Goal: Task Accomplishment & Management: Manage account settings

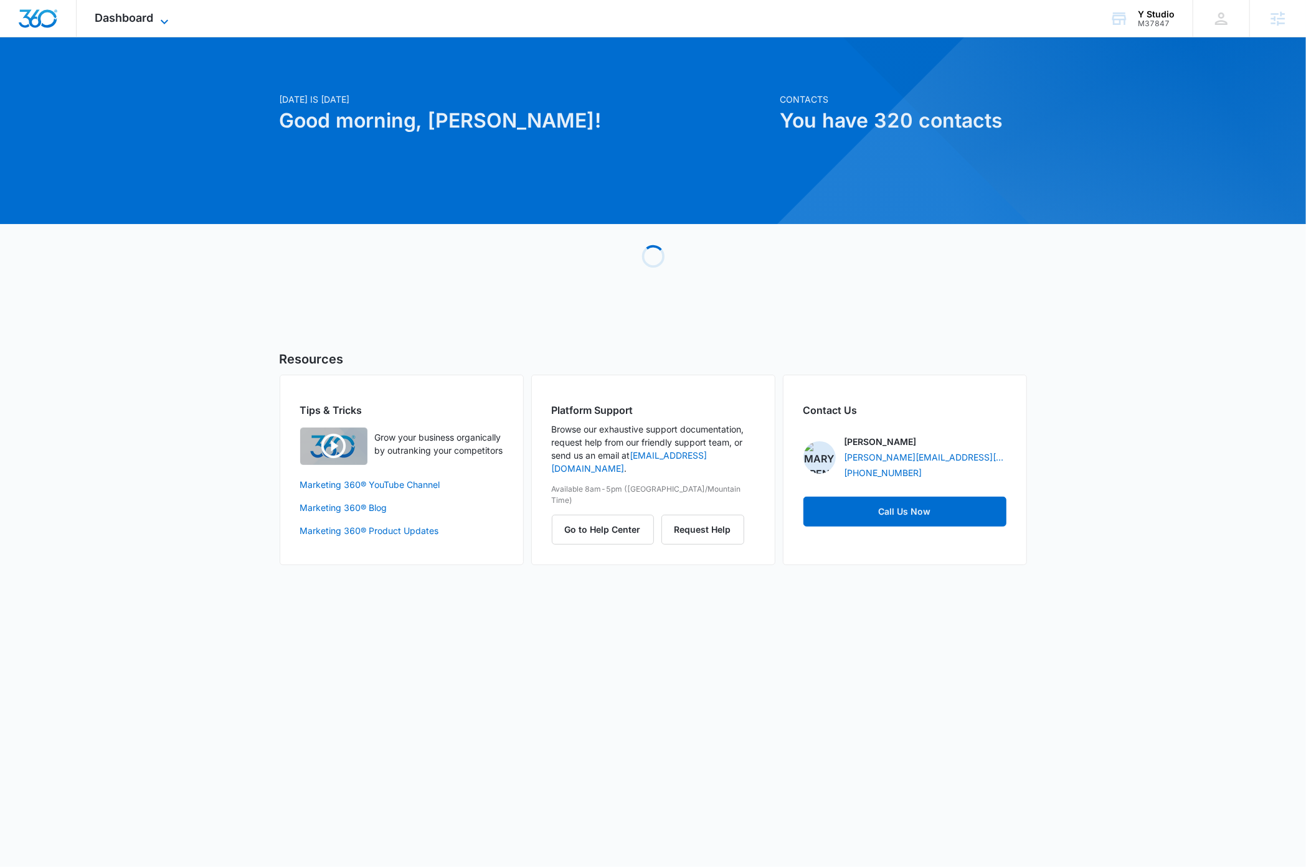
click at [163, 19] on icon at bounding box center [164, 21] width 15 height 15
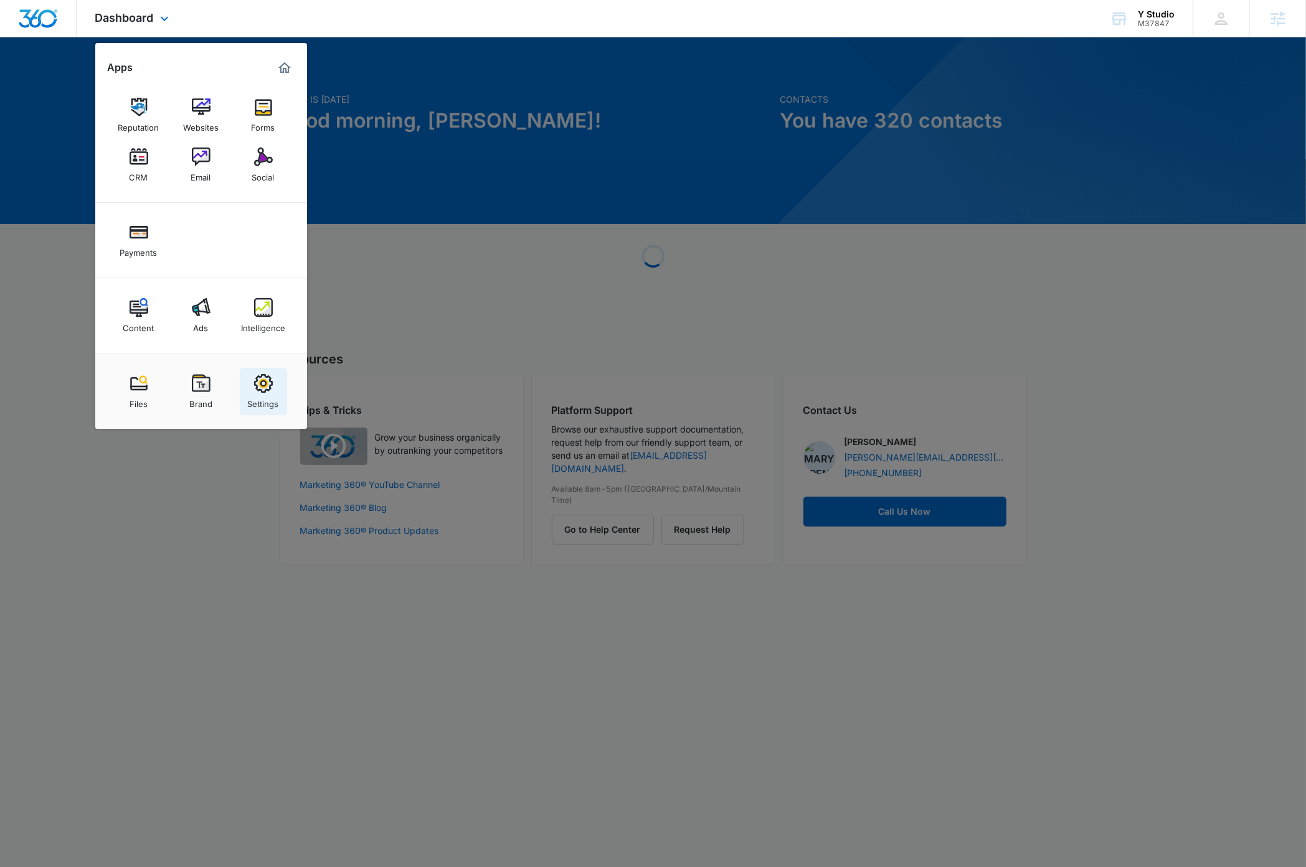
click at [260, 394] on div "Settings" at bounding box center [263, 401] width 31 height 16
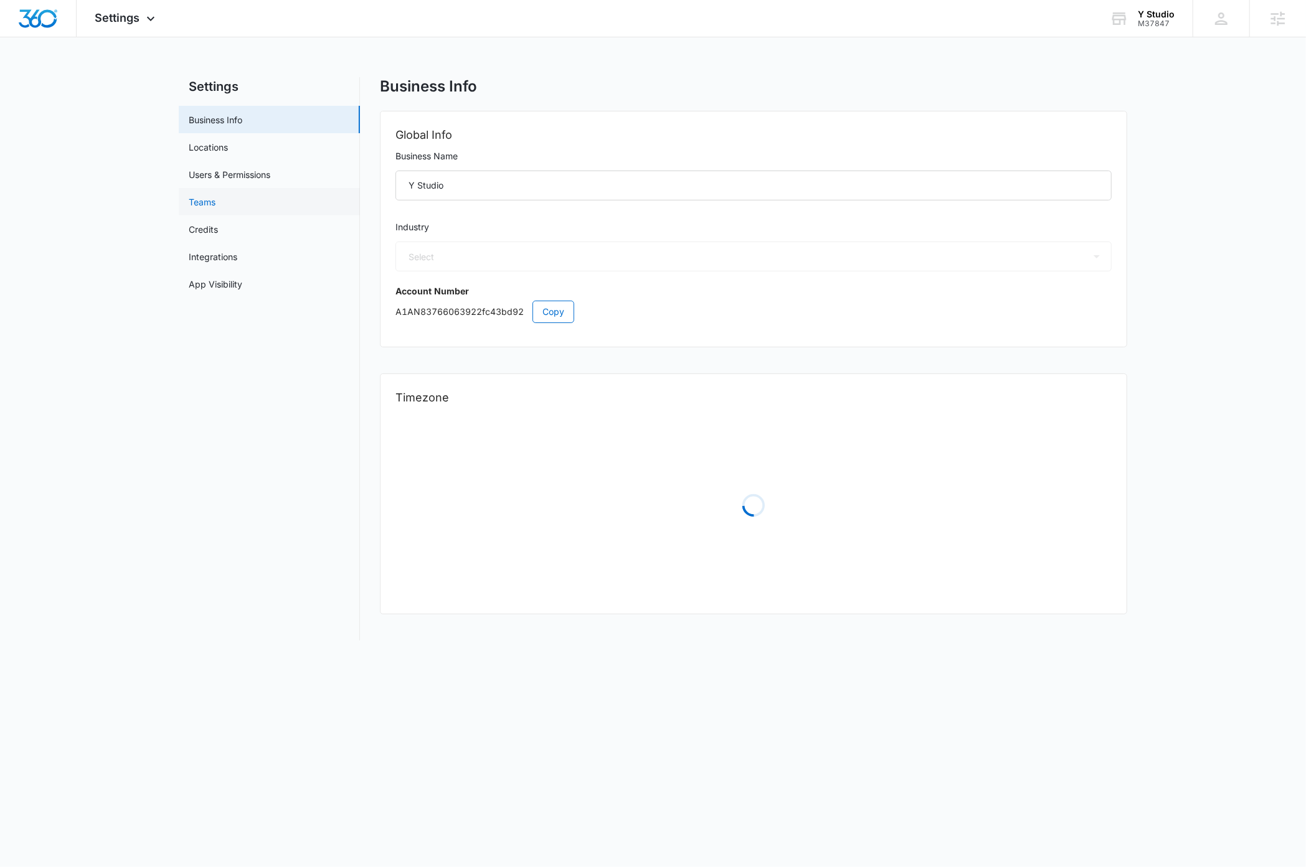
select select "54"
select select "US"
select select "America/New_York"
click at [229, 172] on link "Users & Permissions" at bounding box center [230, 174] width 82 height 13
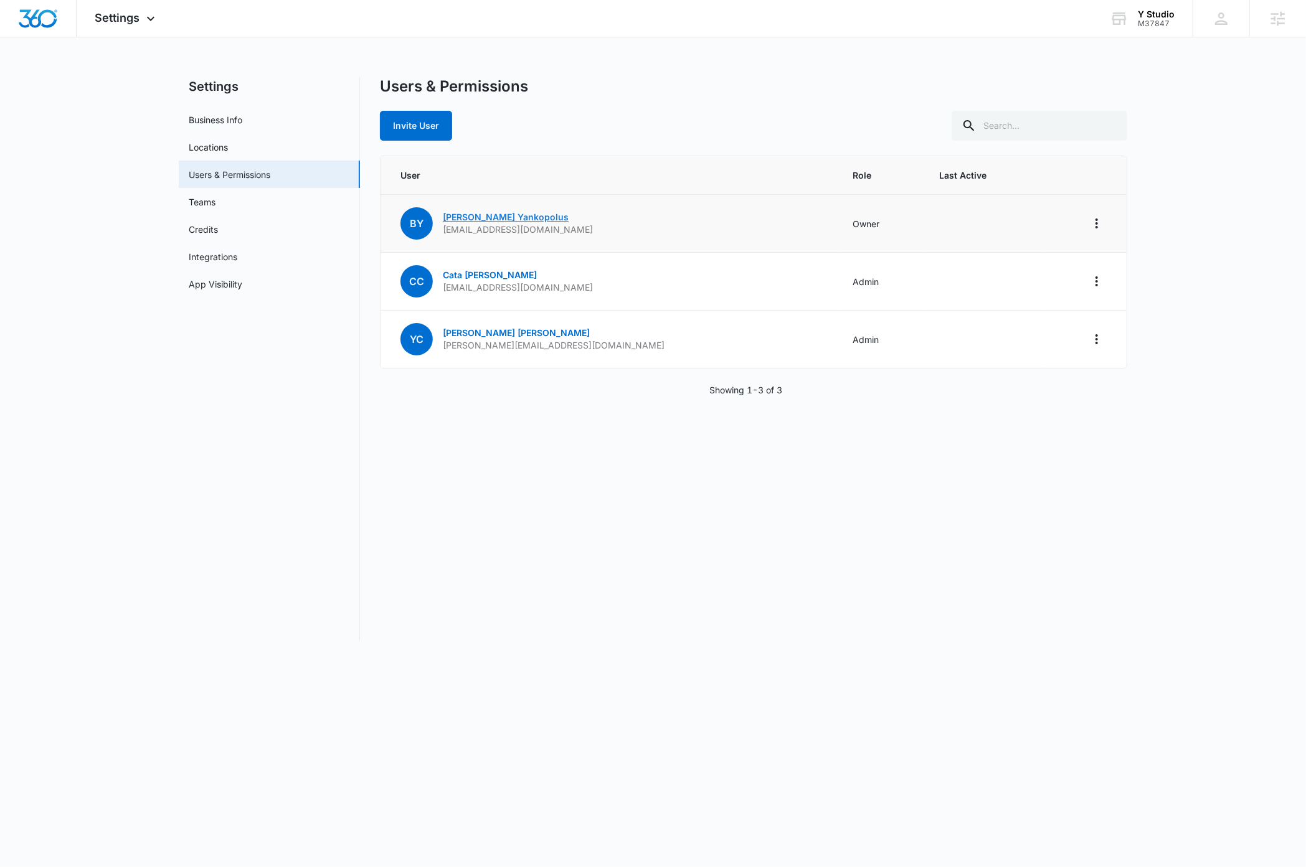
click at [486, 219] on link "[PERSON_NAME]" at bounding box center [506, 217] width 126 height 11
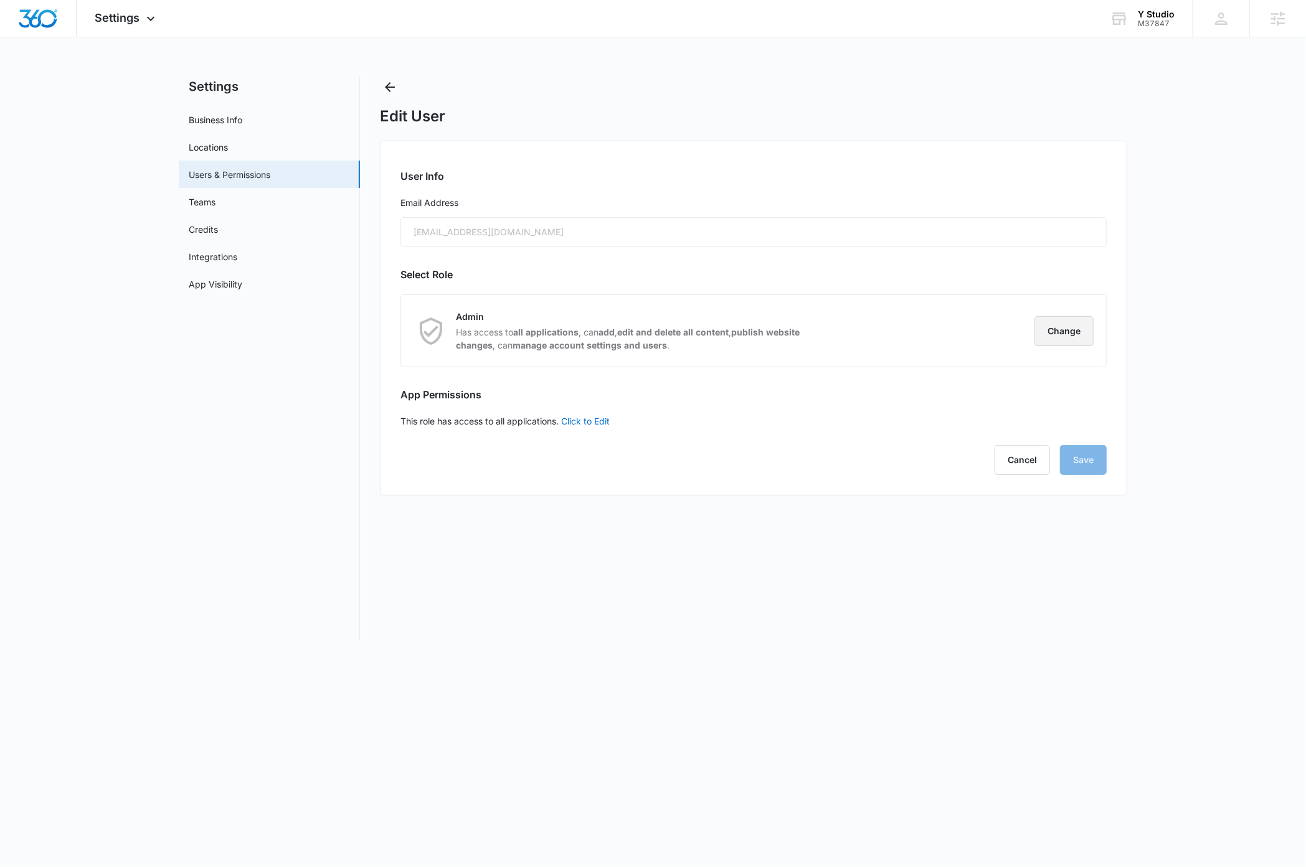
click at [1054, 331] on button "Change" at bounding box center [1063, 331] width 59 height 30
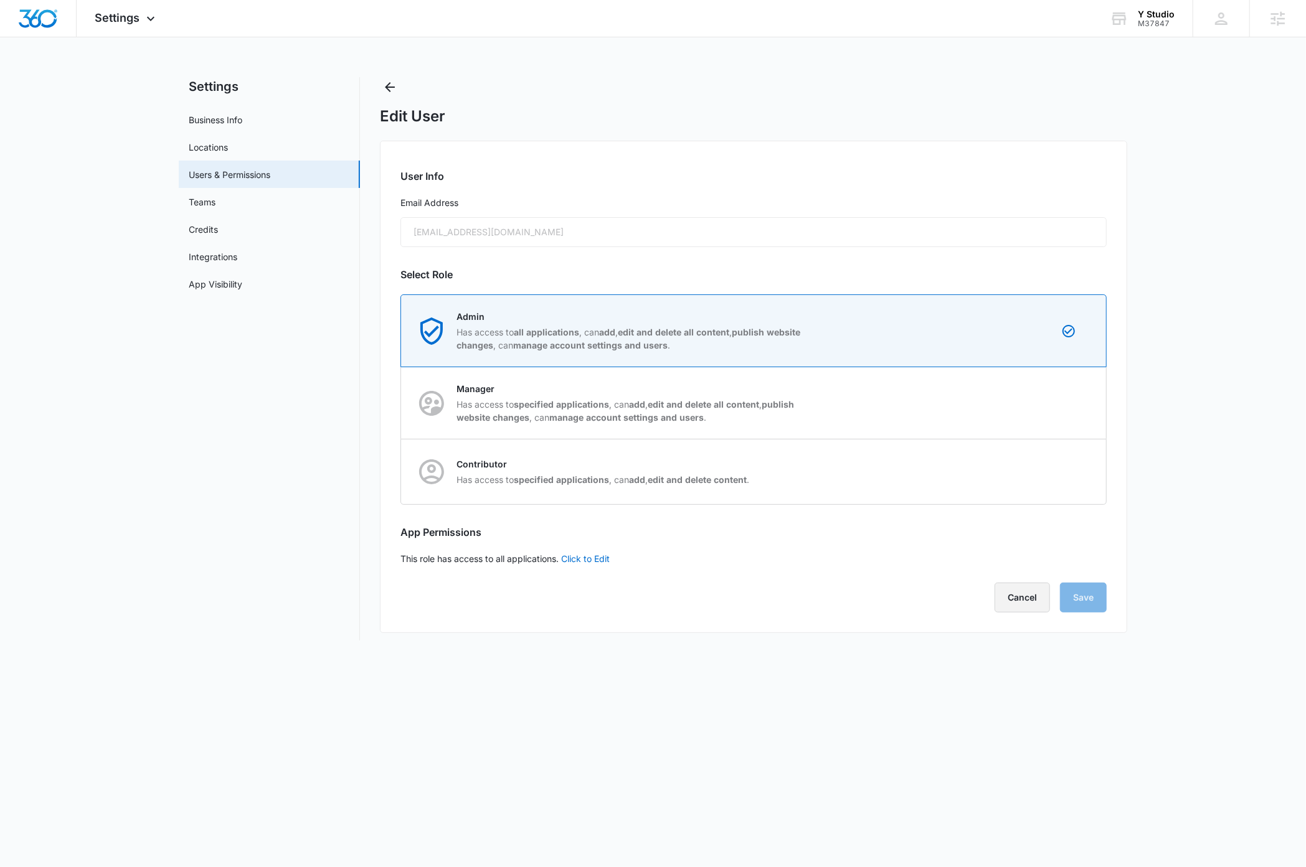
drag, startPoint x: 1019, startPoint y: 604, endPoint x: 1009, endPoint y: 608, distance: 10.3
click at [1017, 605] on button "Cancel" at bounding box center [1021, 598] width 55 height 30
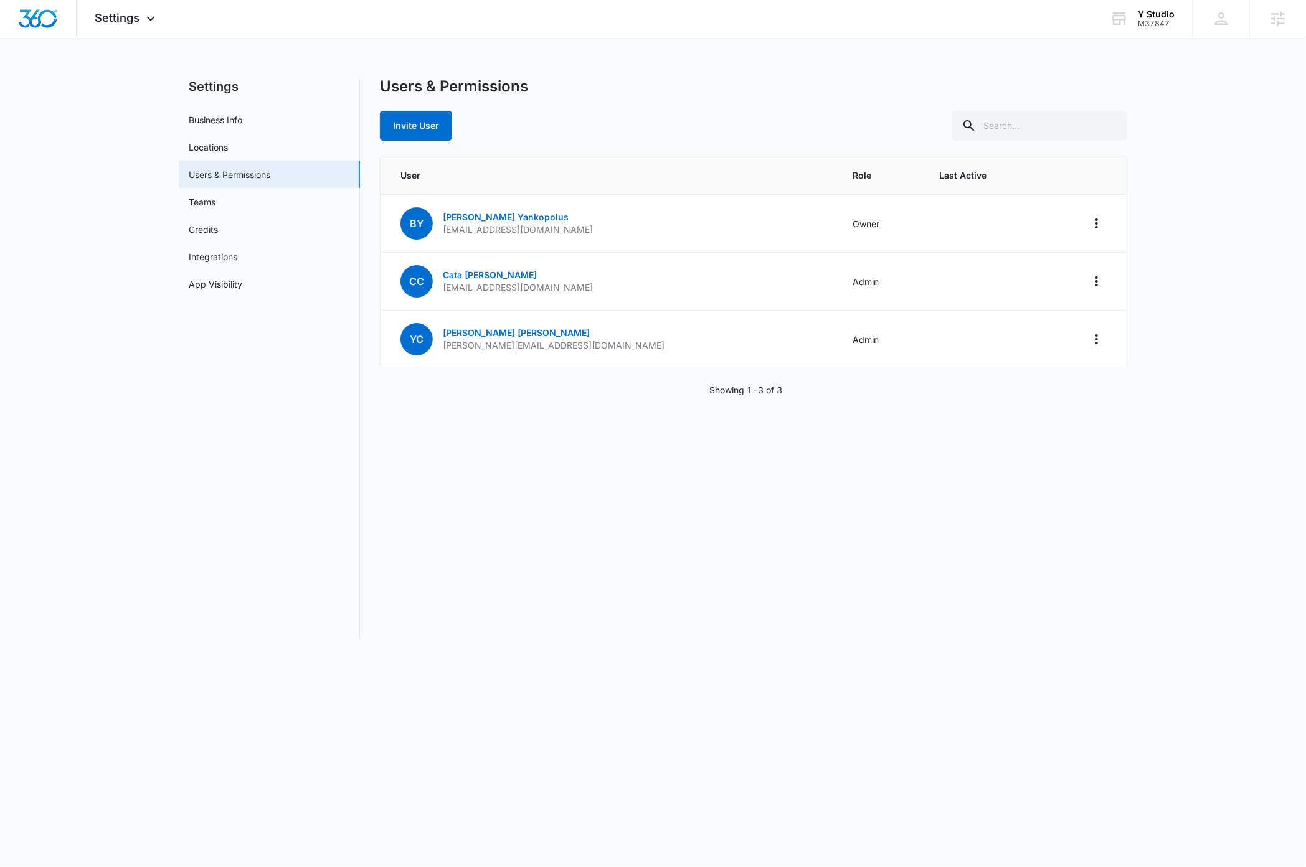
click at [304, 494] on nav "Settings Business Info Locations Users & Permissions Teams Credits Integrations…" at bounding box center [269, 359] width 181 height 564
click at [31, 22] on img "Dashboard" at bounding box center [38, 18] width 40 height 19
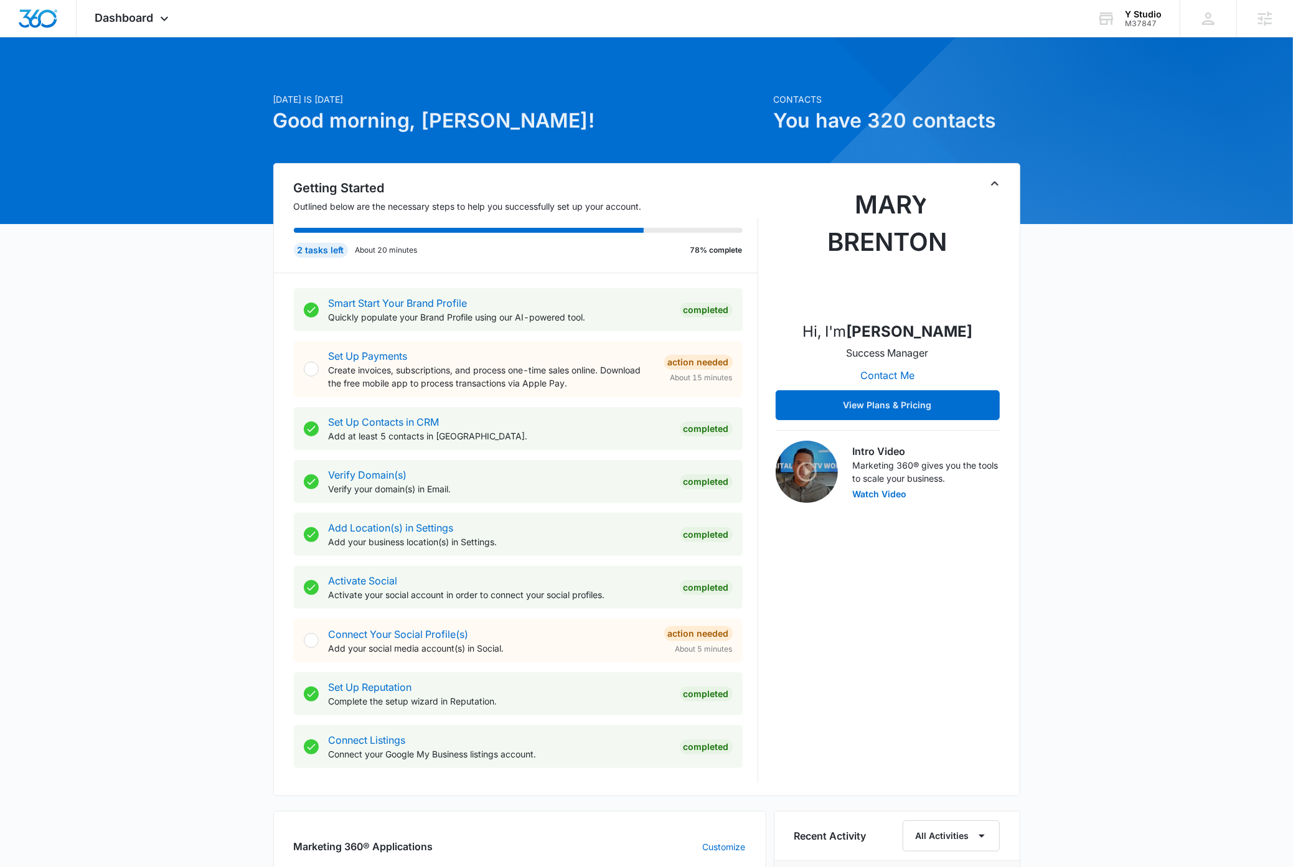
click at [994, 186] on icon "Toggle Collapse" at bounding box center [995, 183] width 15 height 15
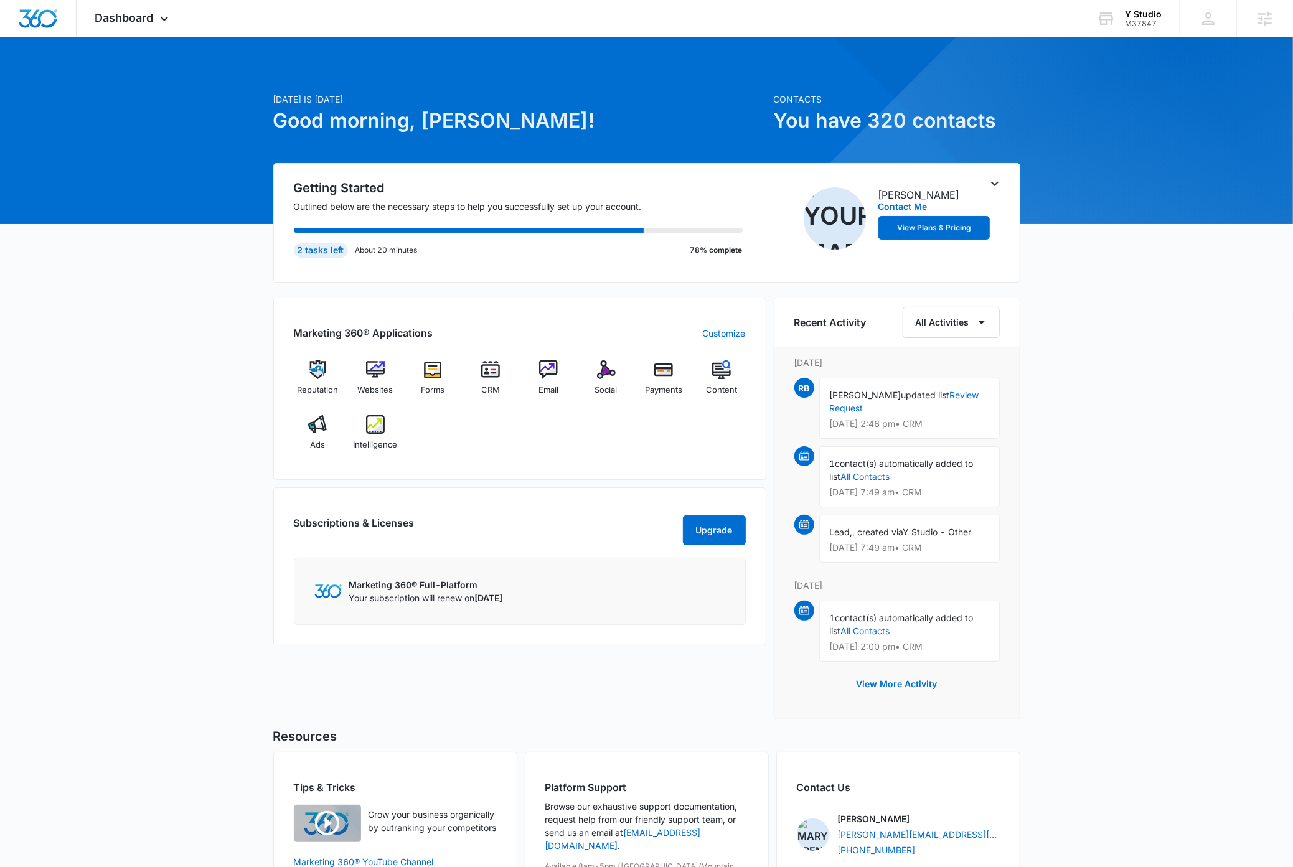
click at [1127, 411] on div "[DATE] is [DATE] Good morning, [PERSON_NAME]! Contacts You have 320 contacts Ge…" at bounding box center [646, 505] width 1293 height 905
